Goal: Task Accomplishment & Management: Complete application form

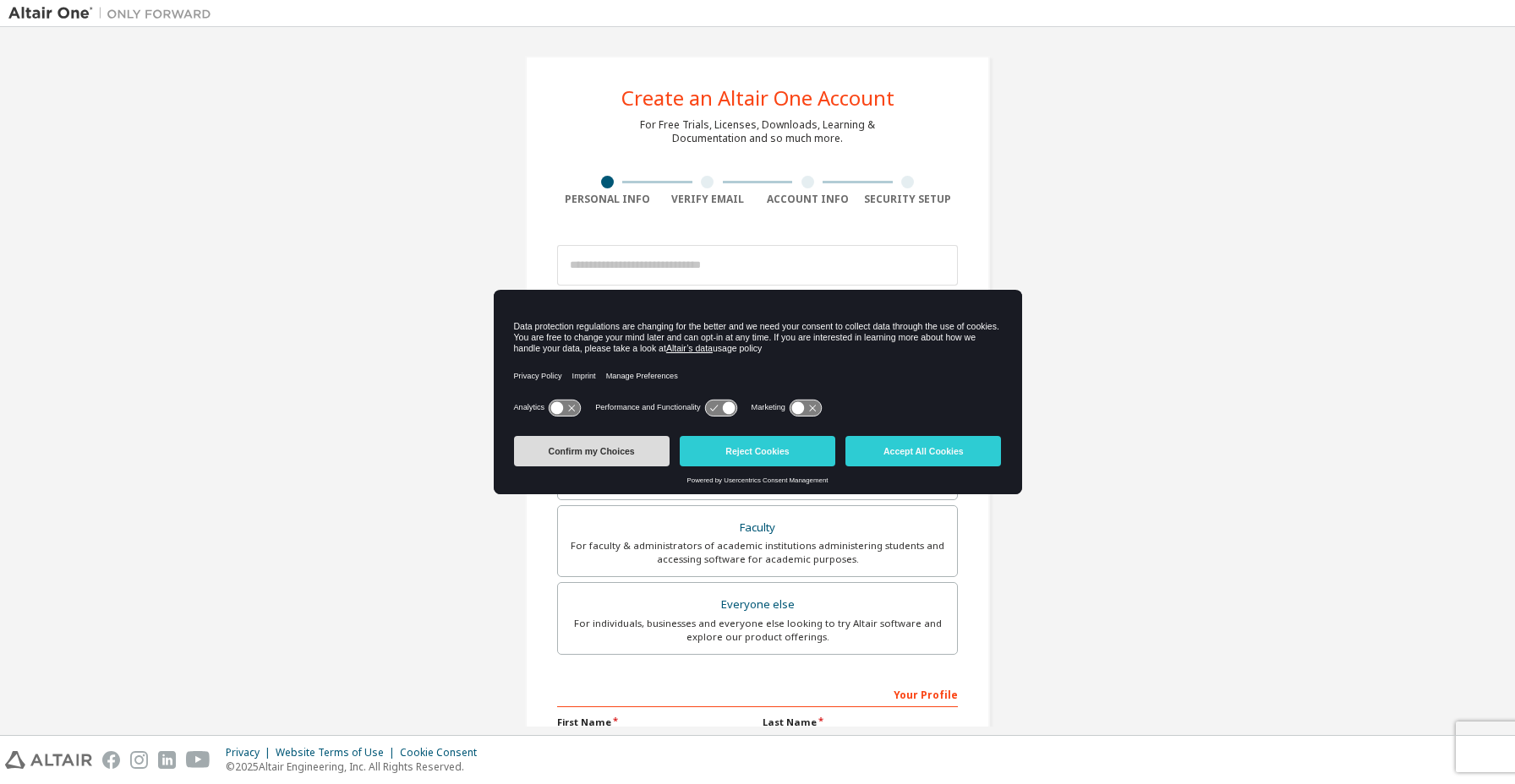
click at [639, 457] on button "Confirm my Choices" at bounding box center [591, 451] width 155 height 30
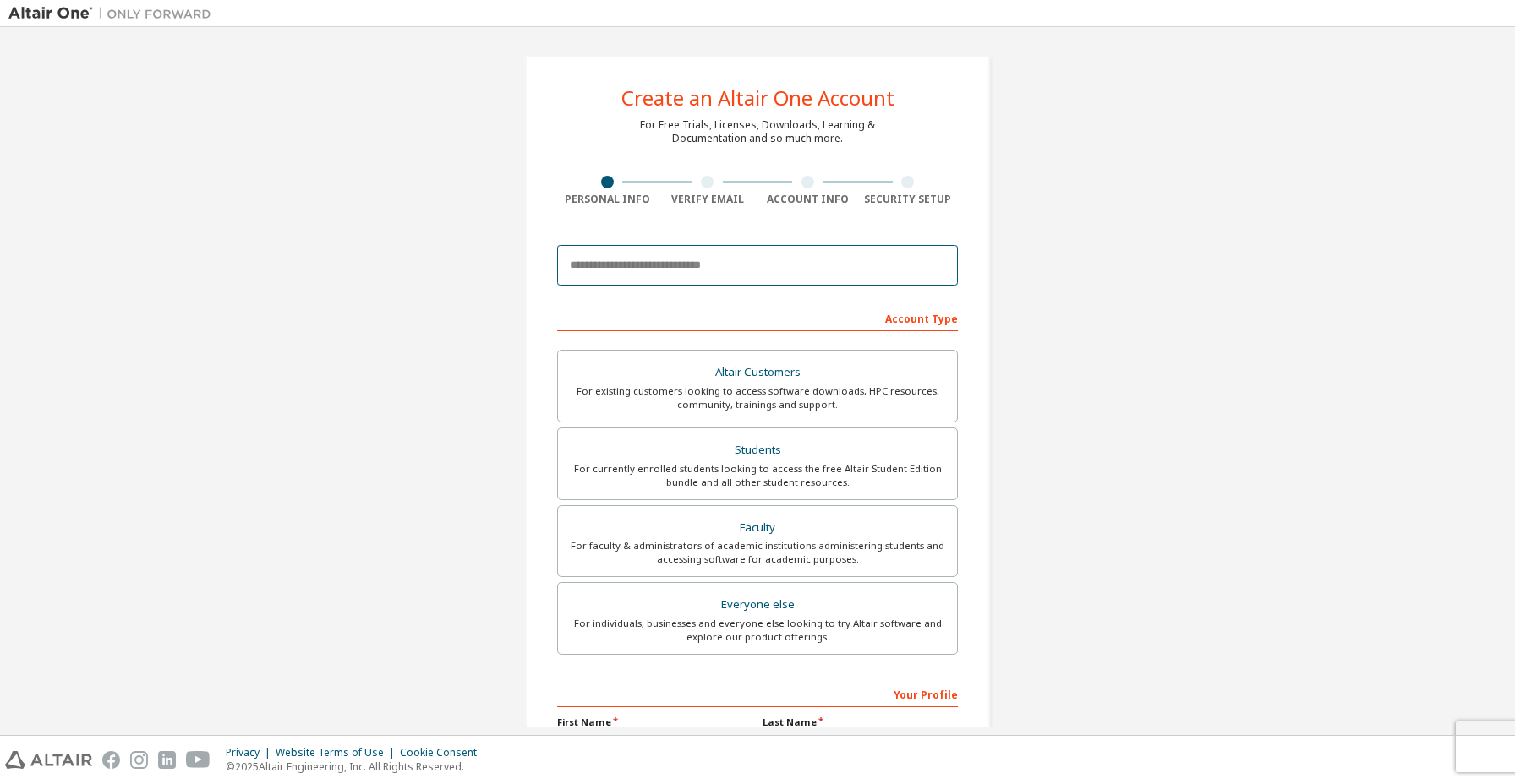
click at [664, 271] on input "email" at bounding box center [757, 264] width 401 height 40
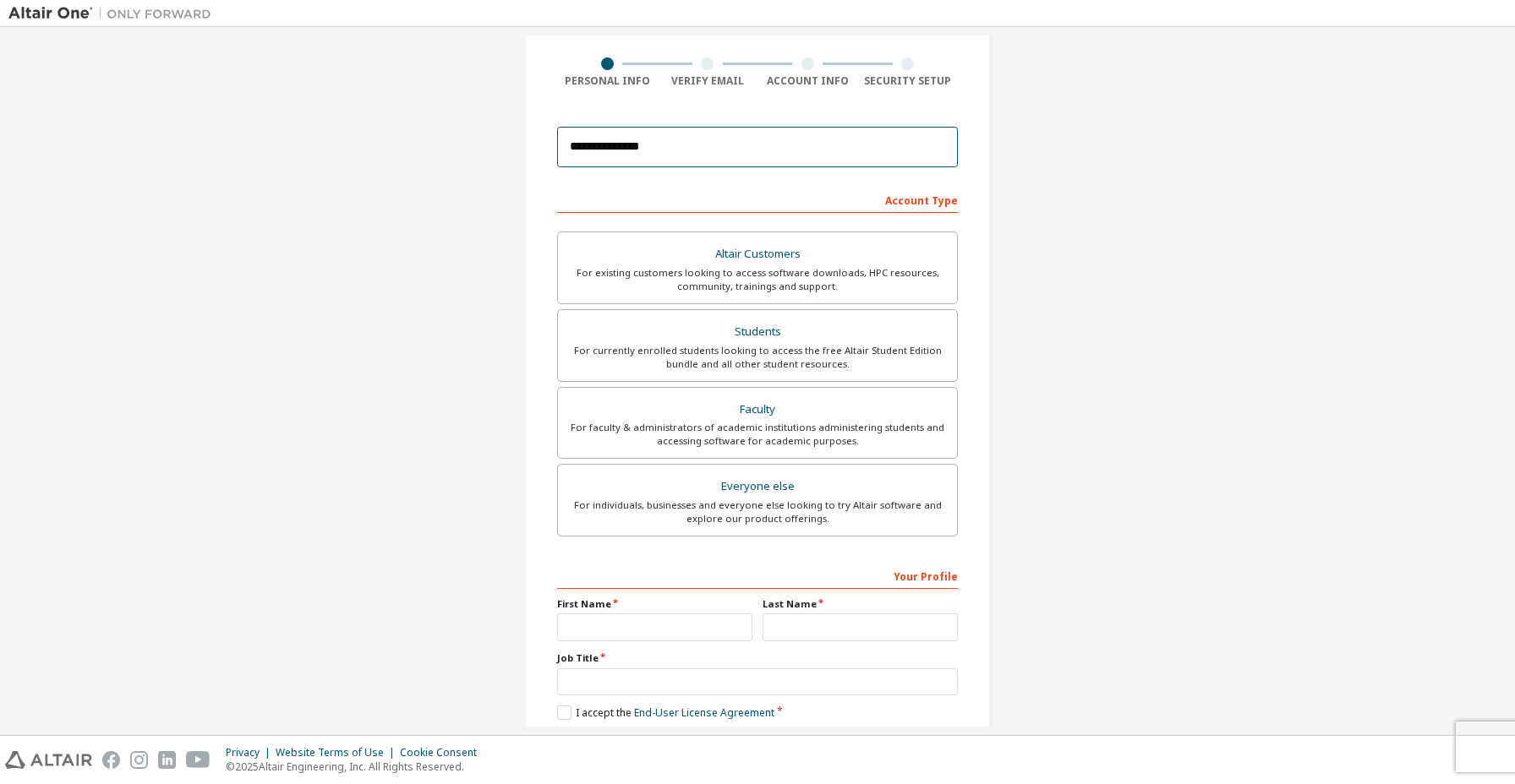
scroll to position [121, 0]
type input "**********"
click at [791, 357] on div "For currently enrolled students looking to access the free Altair Student Editi…" at bounding box center [757, 354] width 378 height 27
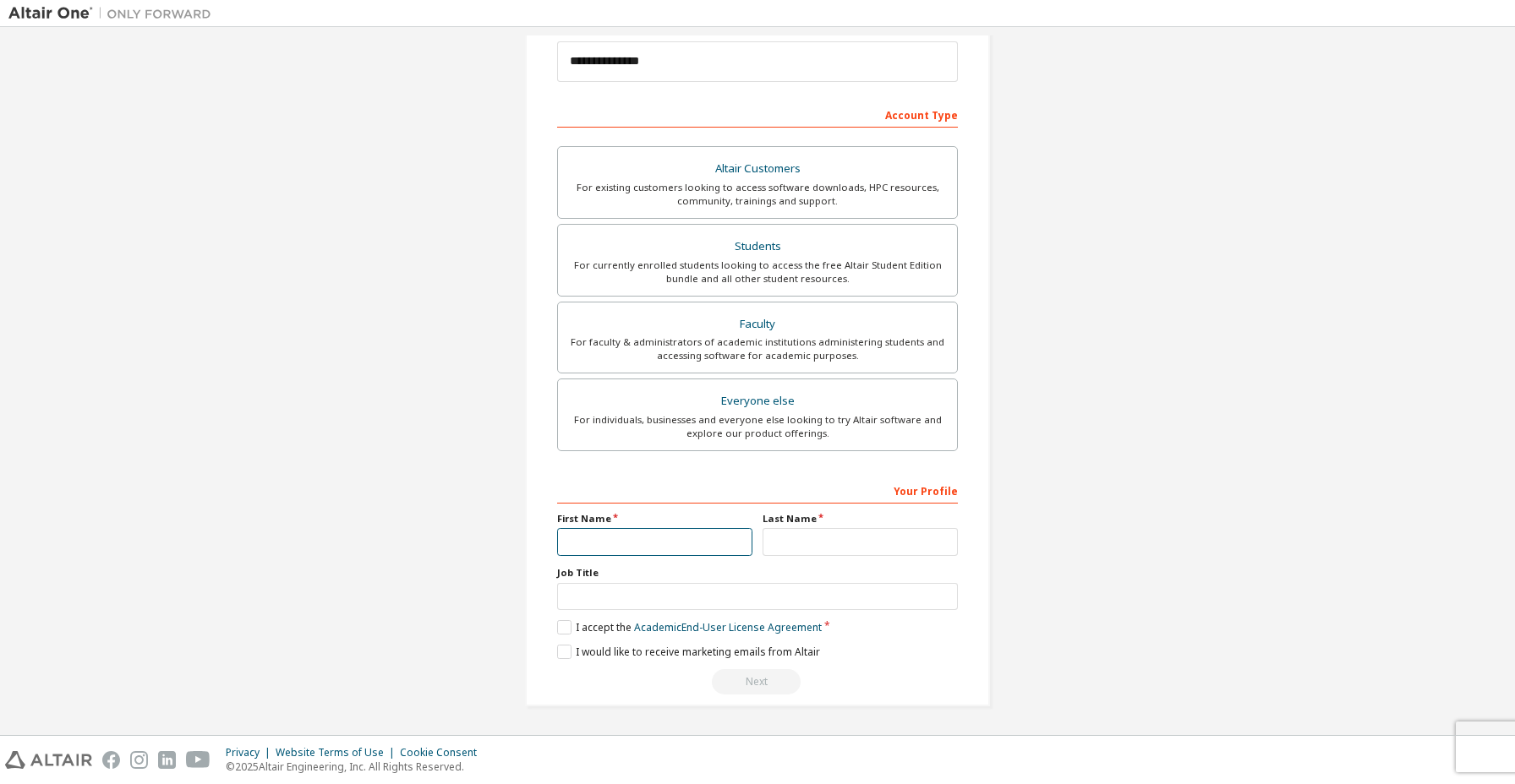
click at [679, 542] on input "text" at bounding box center [654, 542] width 196 height 28
type input "*****"
click at [661, 598] on input "text" at bounding box center [757, 597] width 401 height 28
click at [591, 627] on label "I accept the Academic End-User License Agreement" at bounding box center [689, 627] width 265 height 15
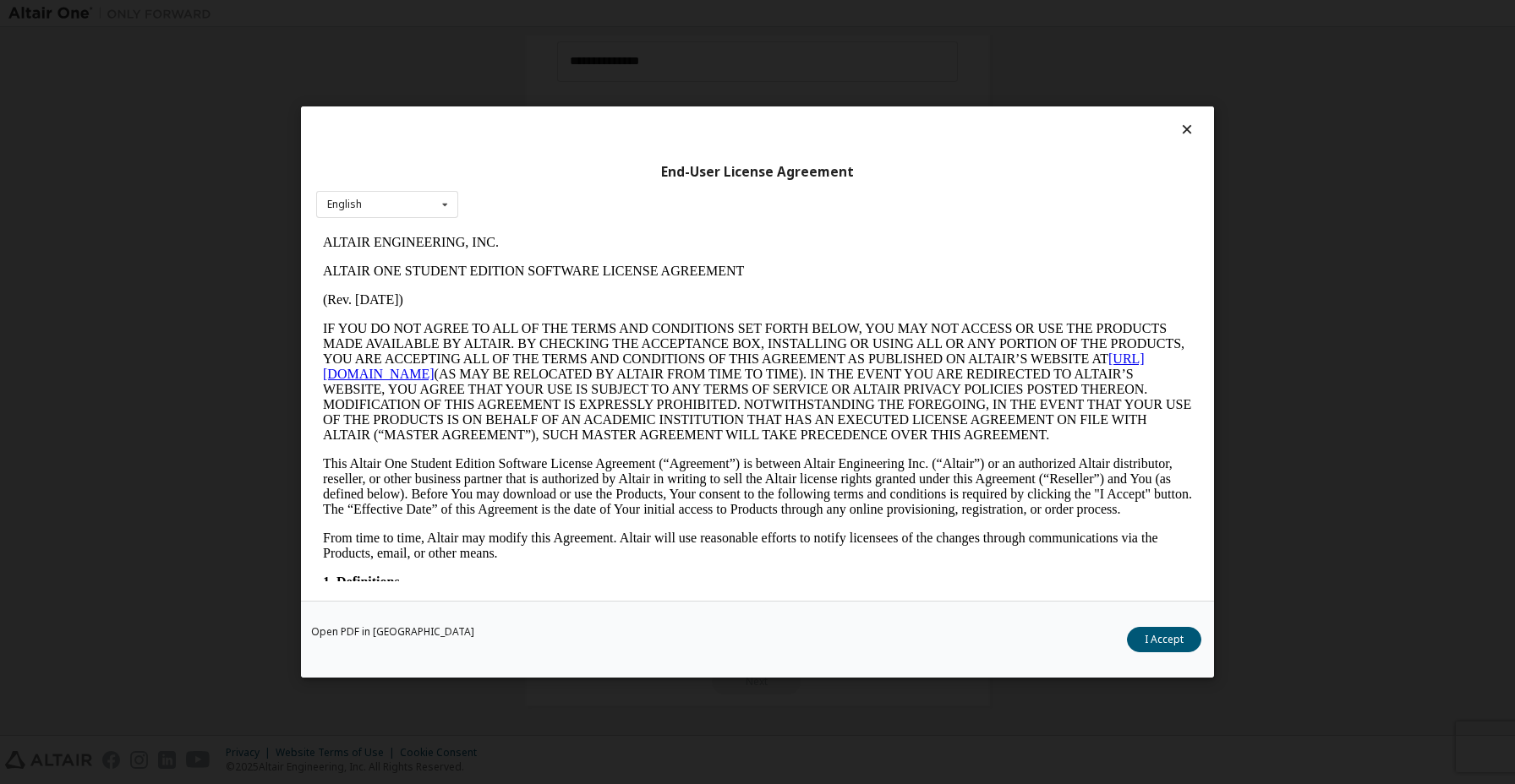
scroll to position [0, 0]
click at [1176, 642] on button "I Accept" at bounding box center [1164, 639] width 74 height 25
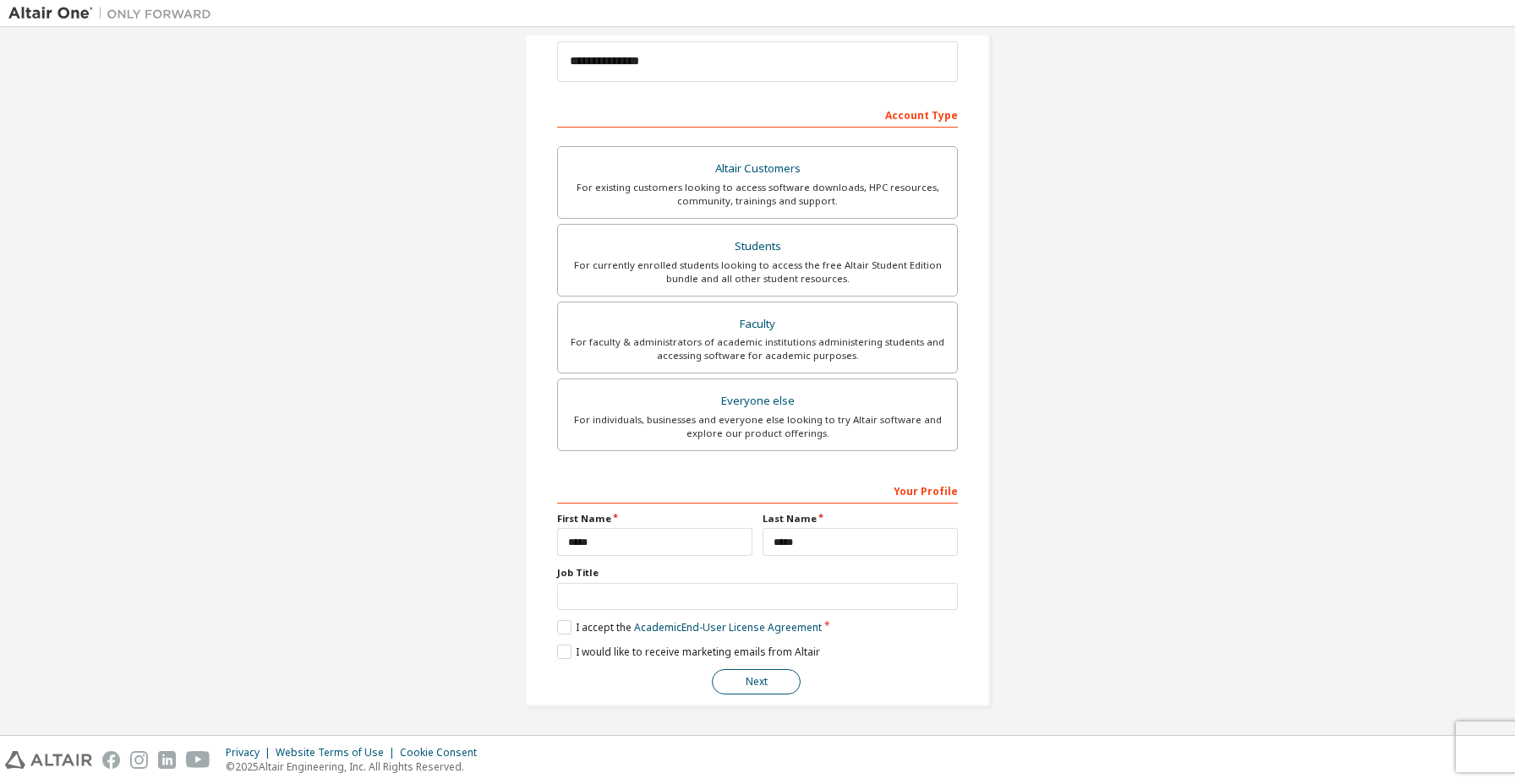
click at [751, 676] on button "Next" at bounding box center [756, 681] width 89 height 25
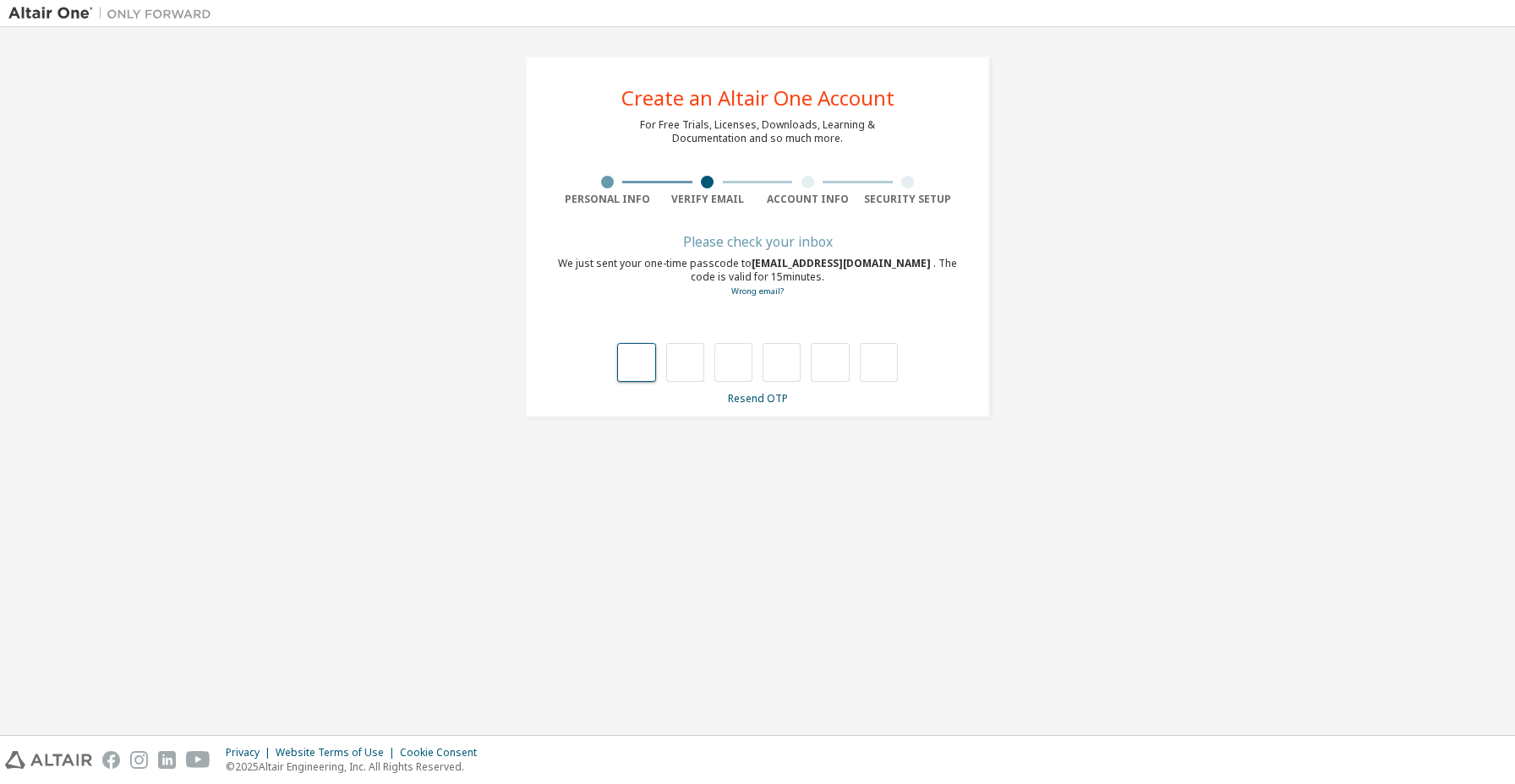
type input "*"
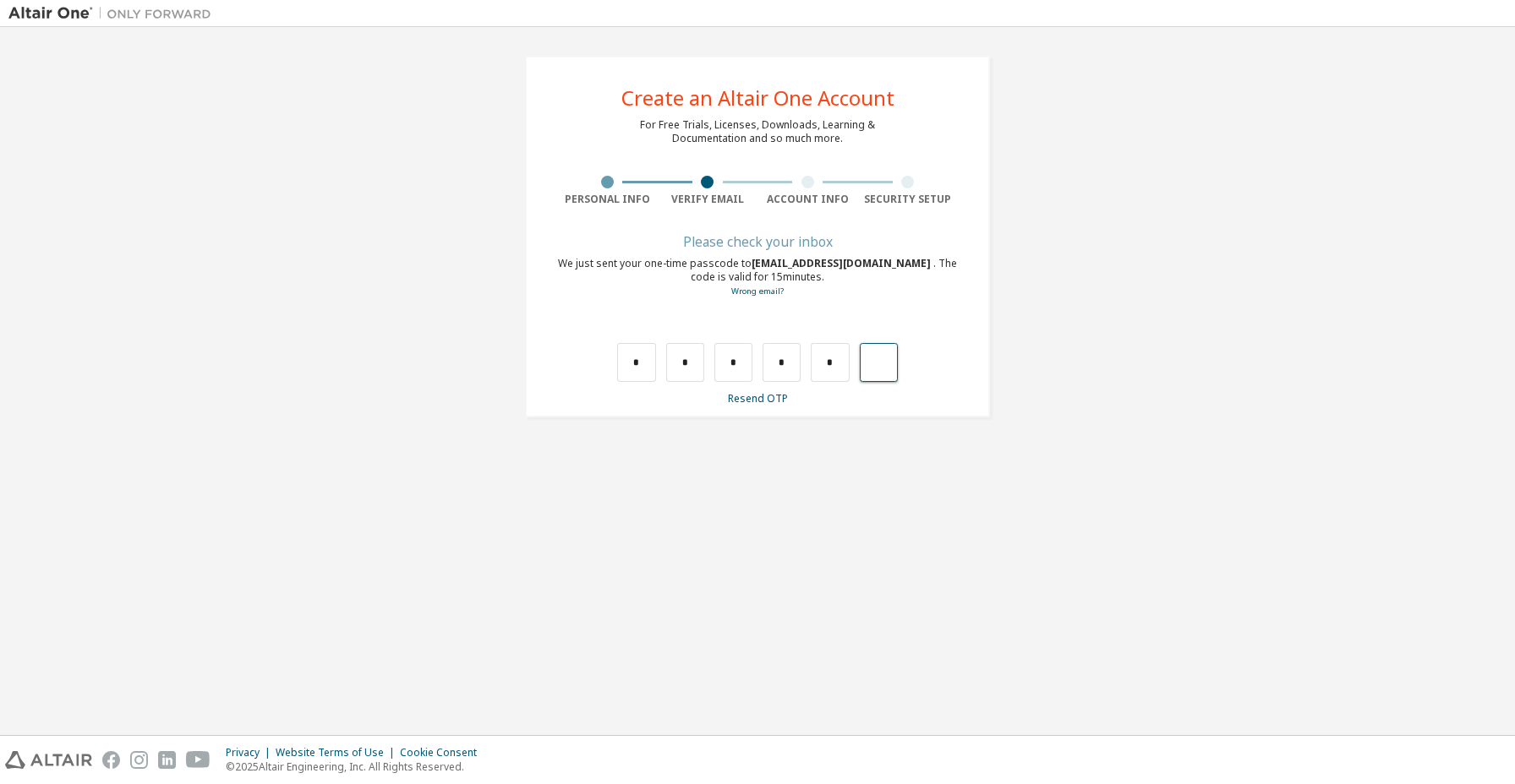
type input "*"
